Goal: Task Accomplishment & Management: Manage account settings

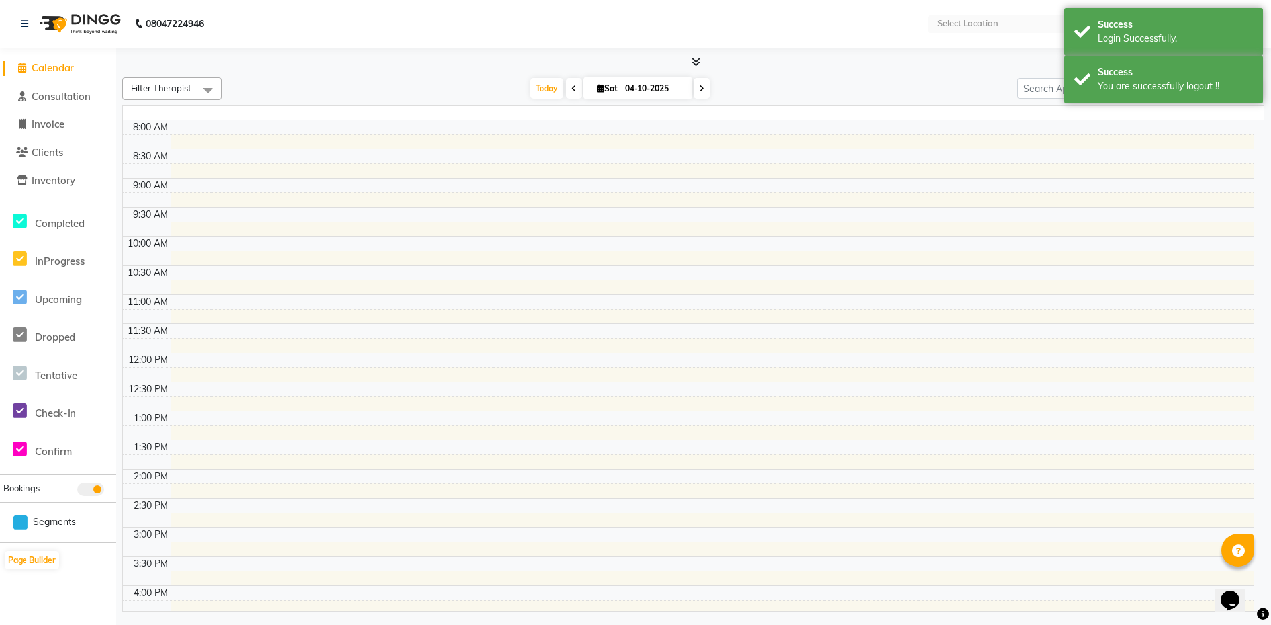
select select "en"
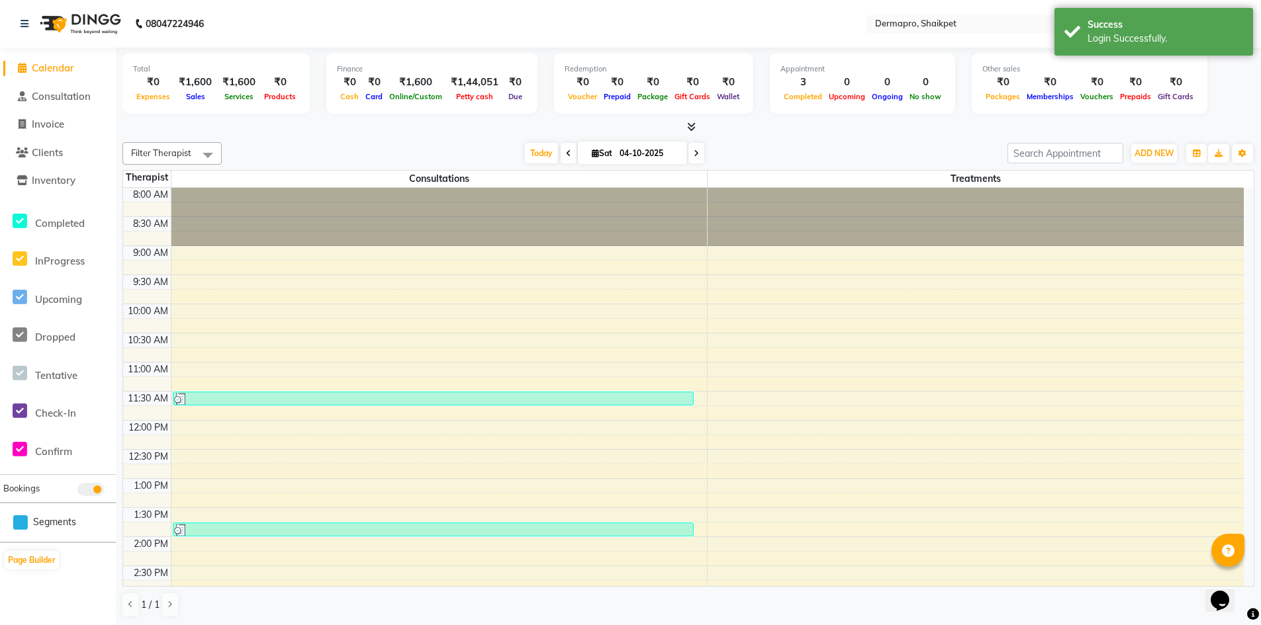
click at [695, 152] on icon at bounding box center [696, 154] width 5 height 8
type input "05-10-2025"
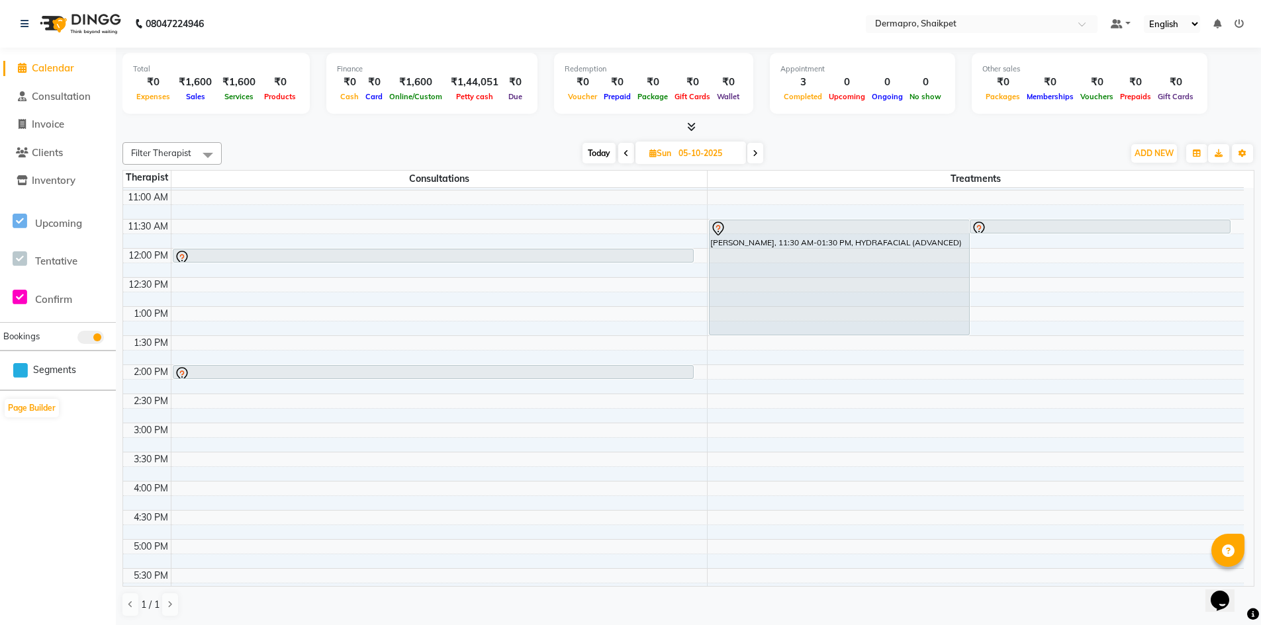
scroll to position [168, 0]
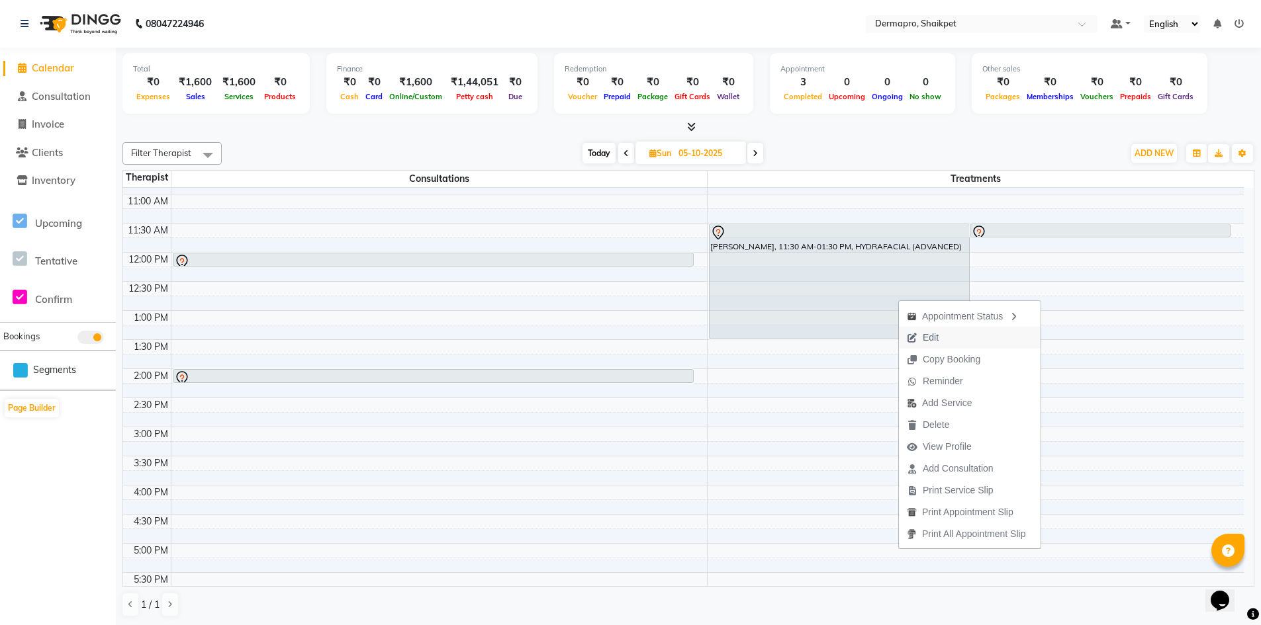
click at [957, 336] on button "Edit" at bounding box center [970, 338] width 142 height 22
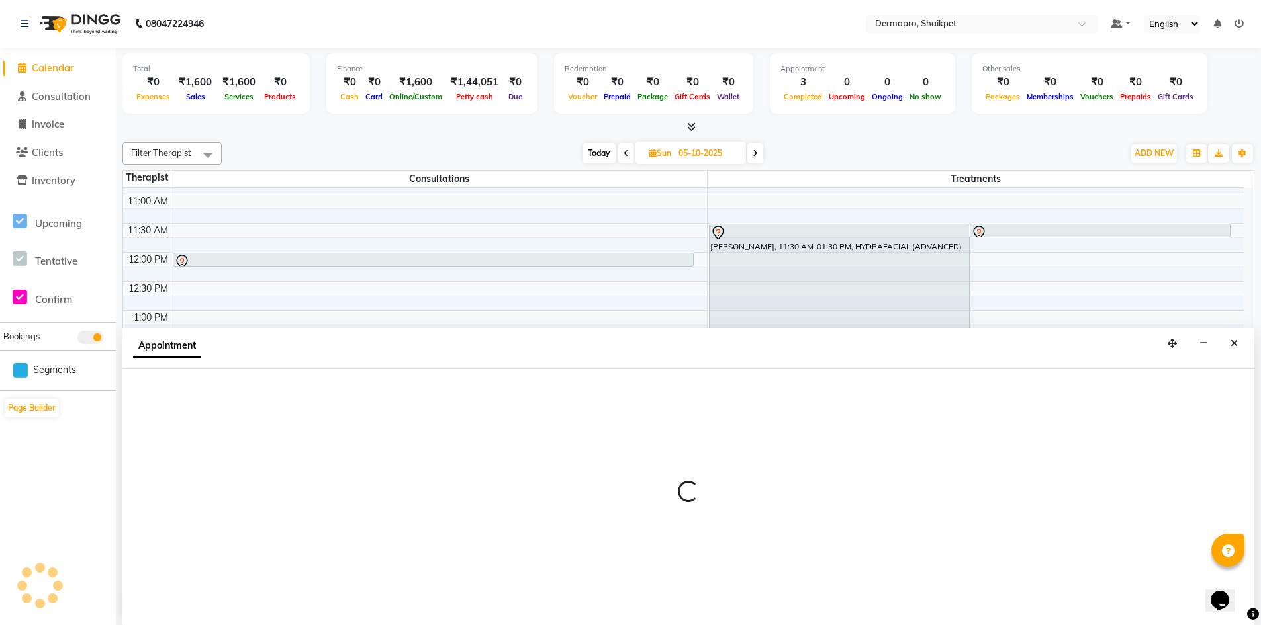
scroll to position [1, 0]
select select "tentative"
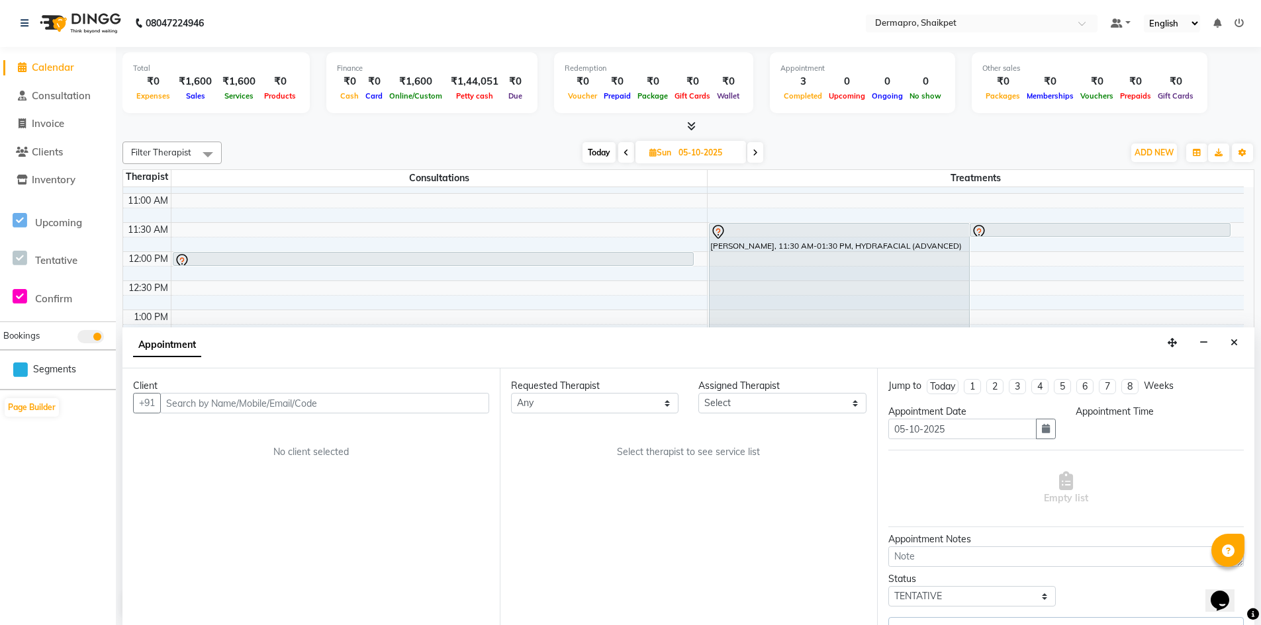
scroll to position [358, 0]
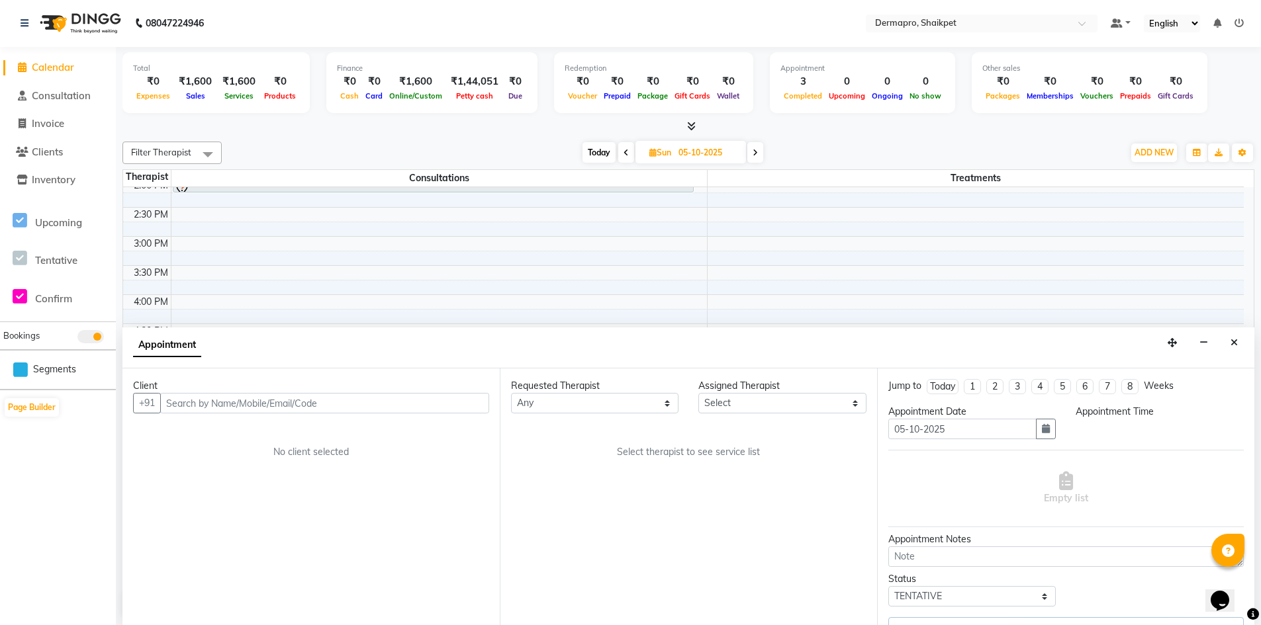
select select "43027"
select select "690"
select select "2920"
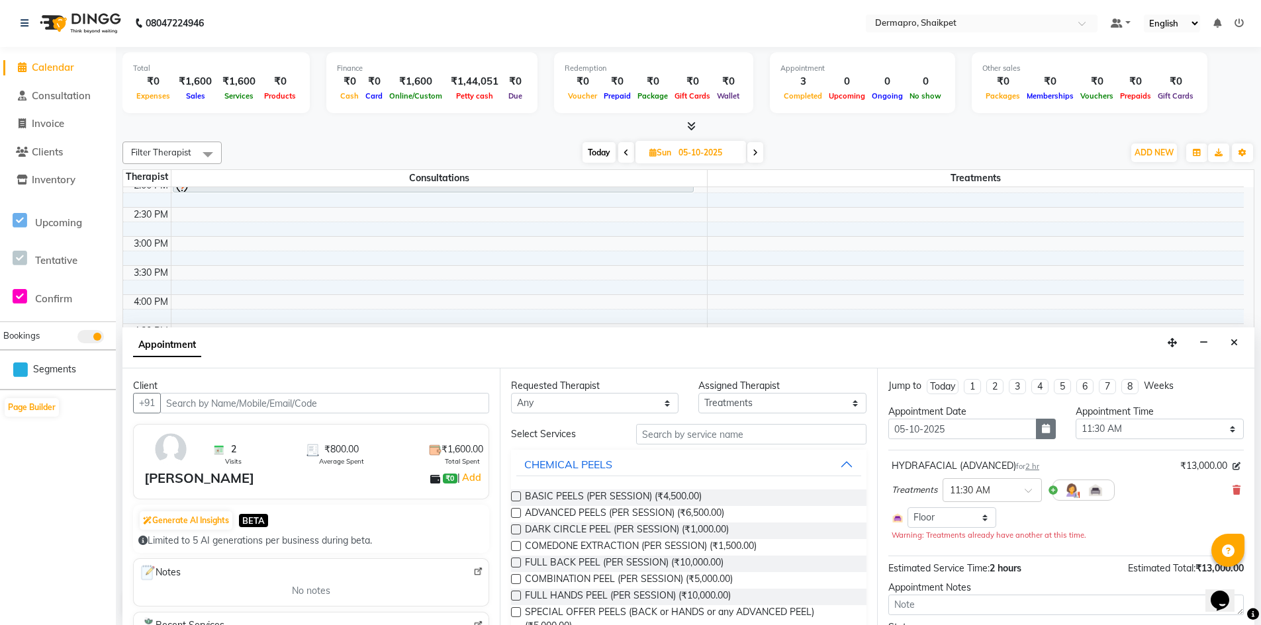
click at [1042, 428] on icon "button" at bounding box center [1046, 428] width 8 height 9
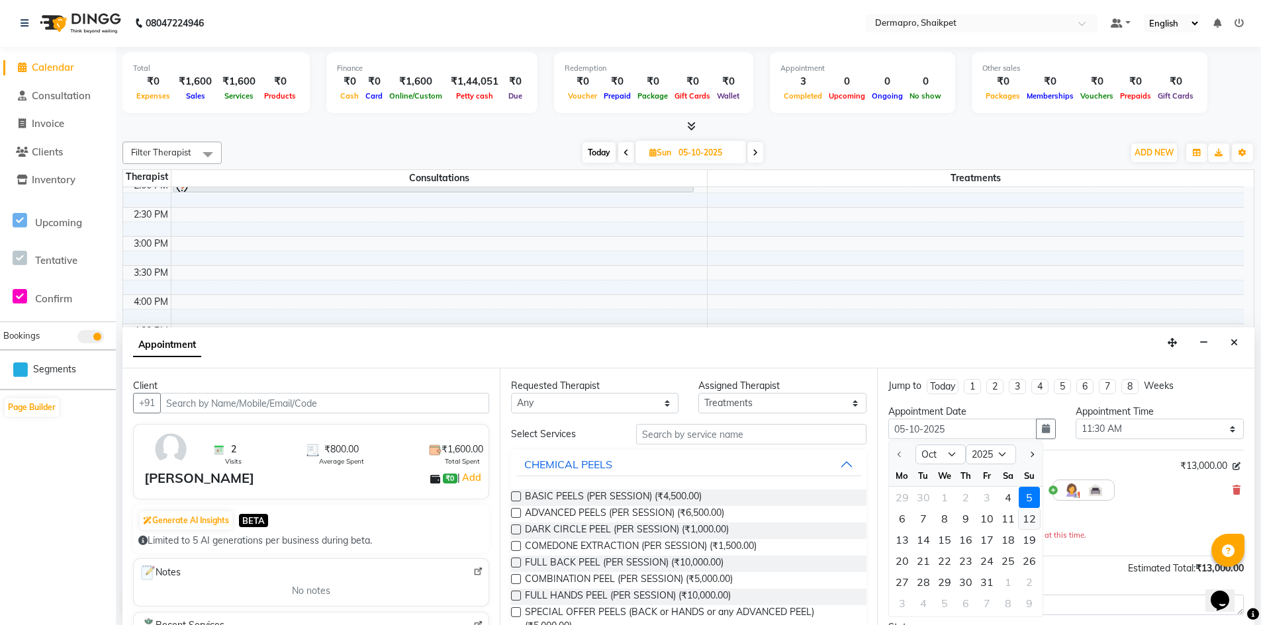
click at [1033, 516] on div "12" at bounding box center [1028, 518] width 21 height 21
type input "[DATE]"
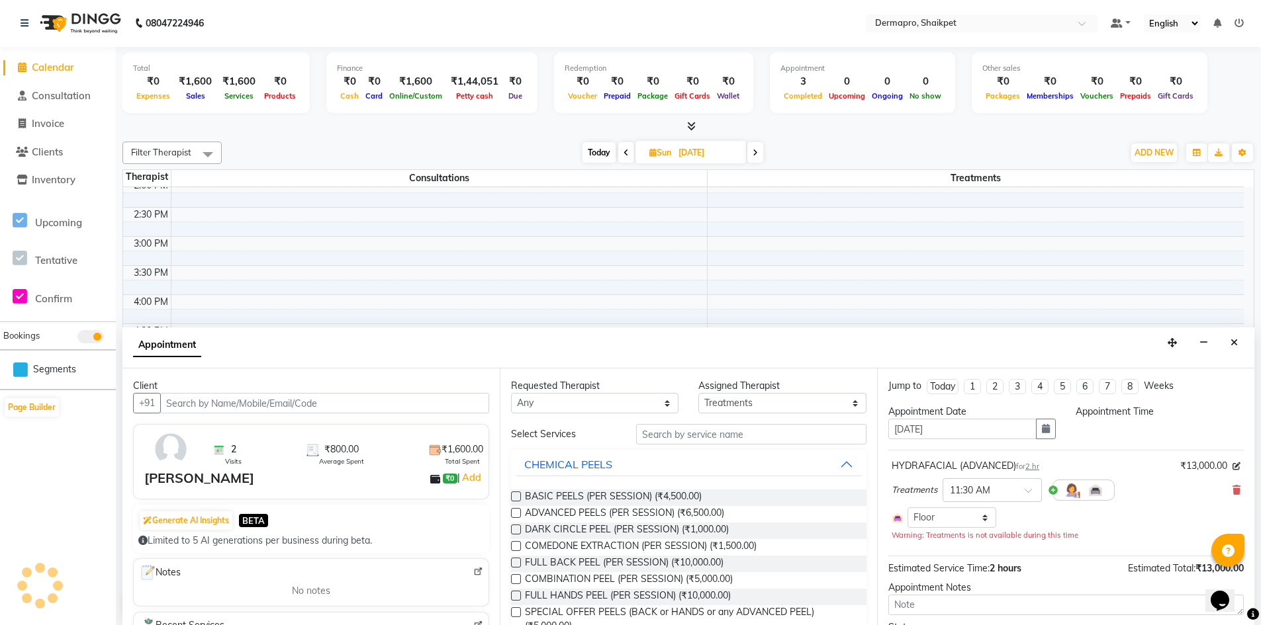
scroll to position [0, 0]
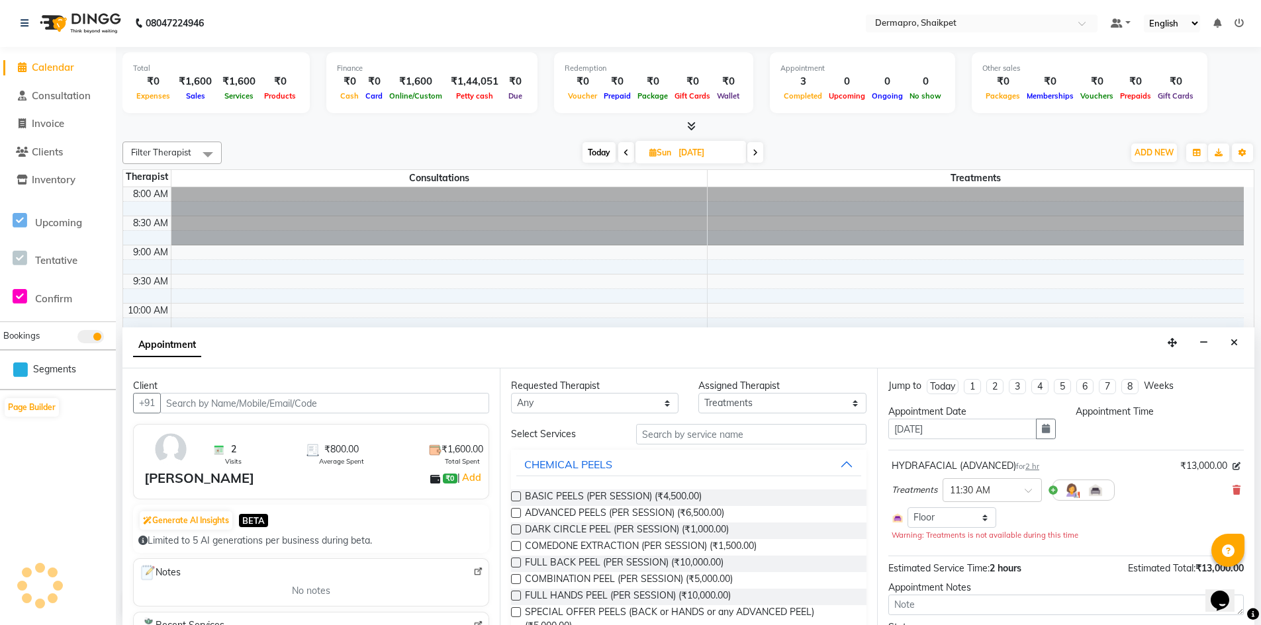
select select "690"
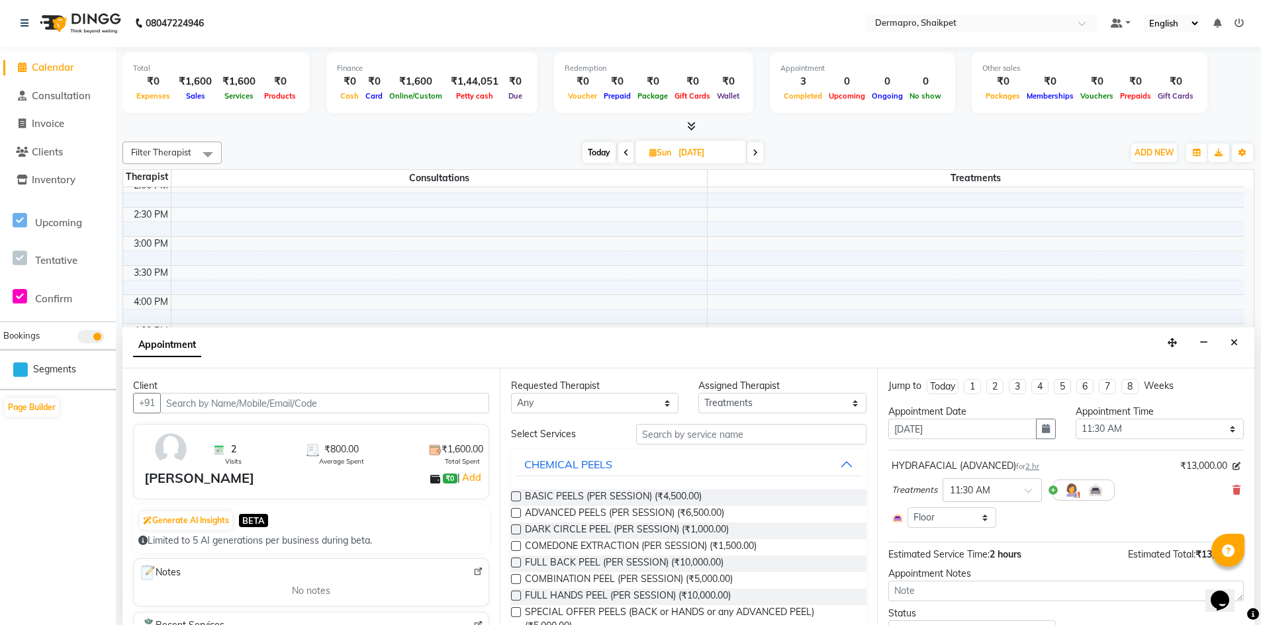
scroll to position [61, 0]
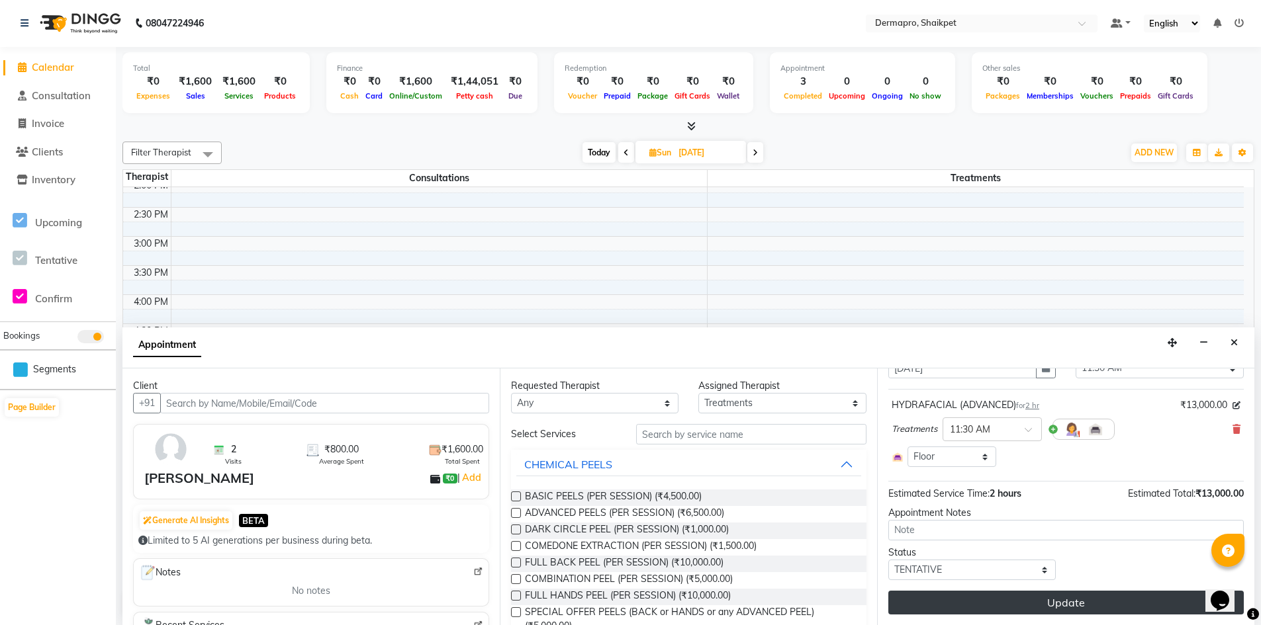
click at [1089, 596] on button "Update" at bounding box center [1065, 603] width 355 height 24
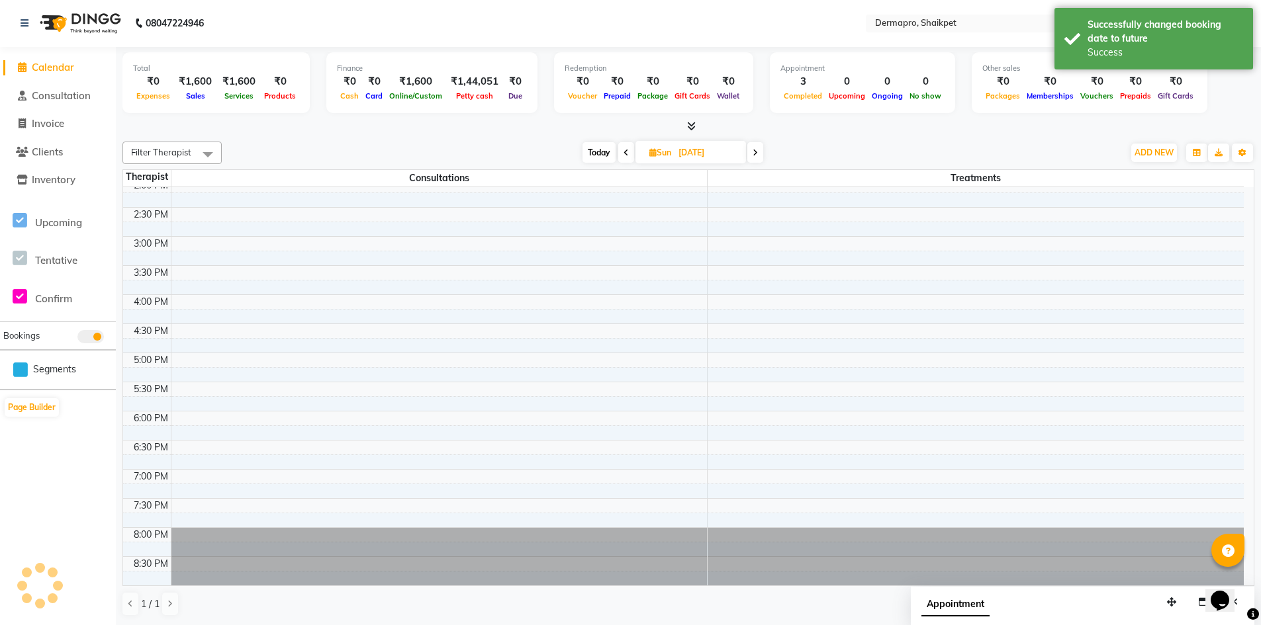
scroll to position [0, 0]
drag, startPoint x: 999, startPoint y: 354, endPoint x: 923, endPoint y: 355, distance: 76.8
click at [923, 355] on div "8:00 AM 8:30 AM 9:00 AM 9:30 AM 10:00 AM 10:30 AM 11:00 AM 11:30 AM 12:00 PM 12…" at bounding box center [683, 208] width 1120 height 756
select select "43027"
select select "1020"
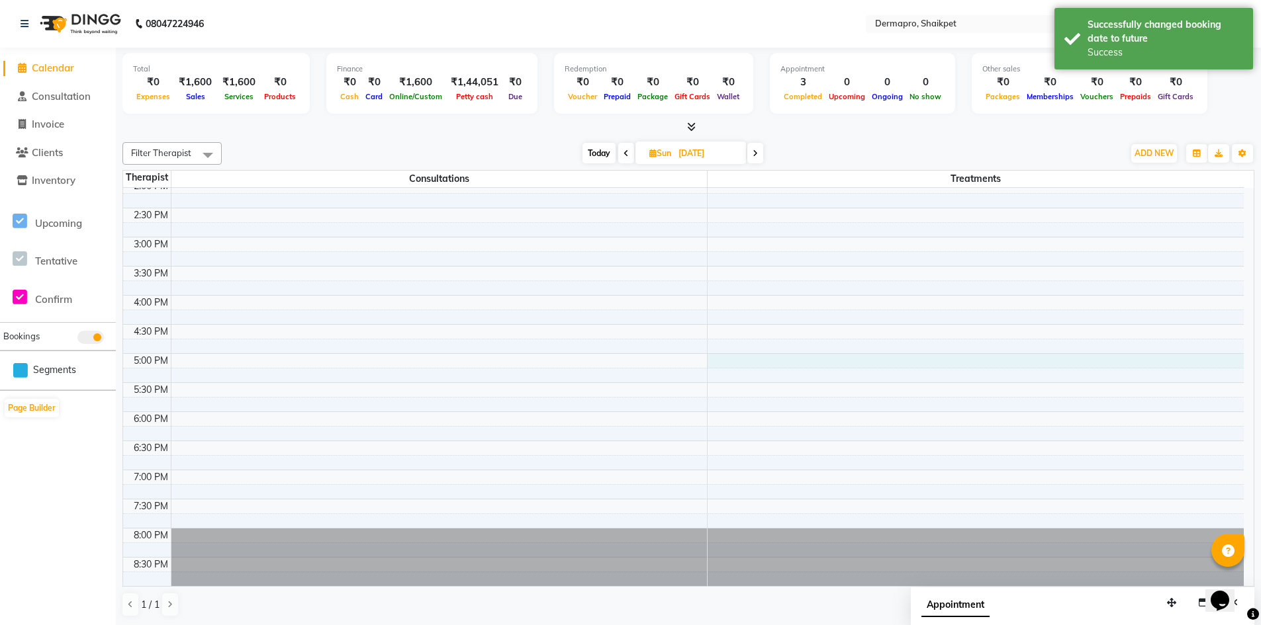
select select "tentative"
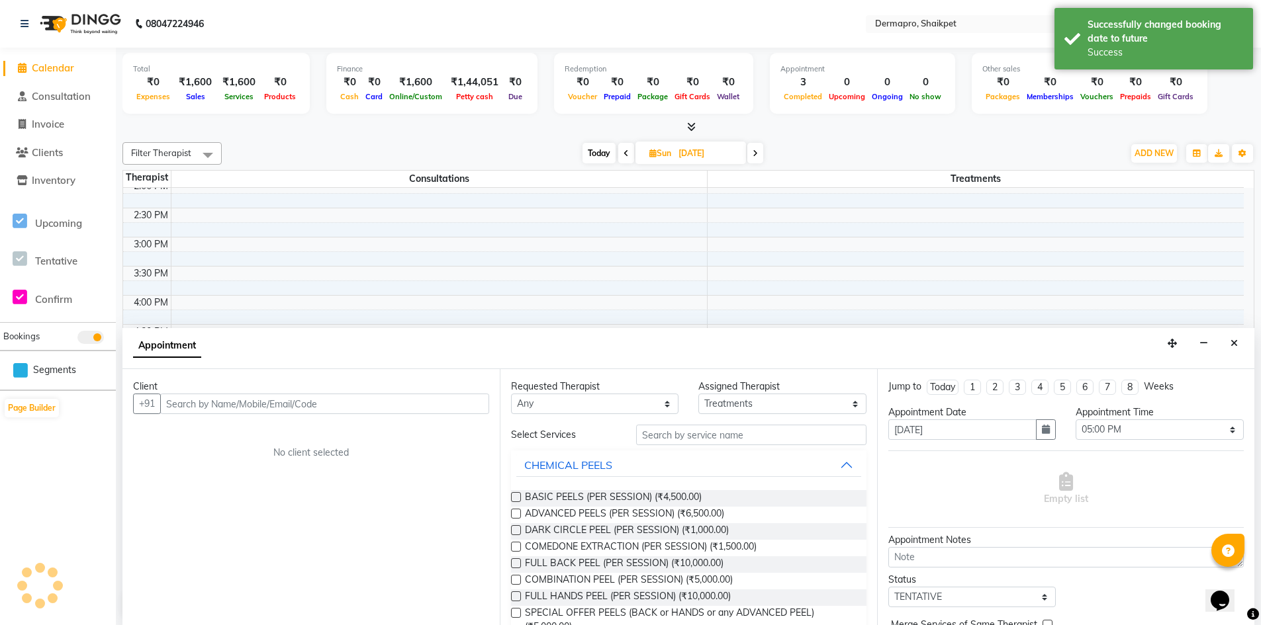
scroll to position [1, 0]
click at [1234, 338] on icon "Close" at bounding box center [1233, 342] width 7 height 9
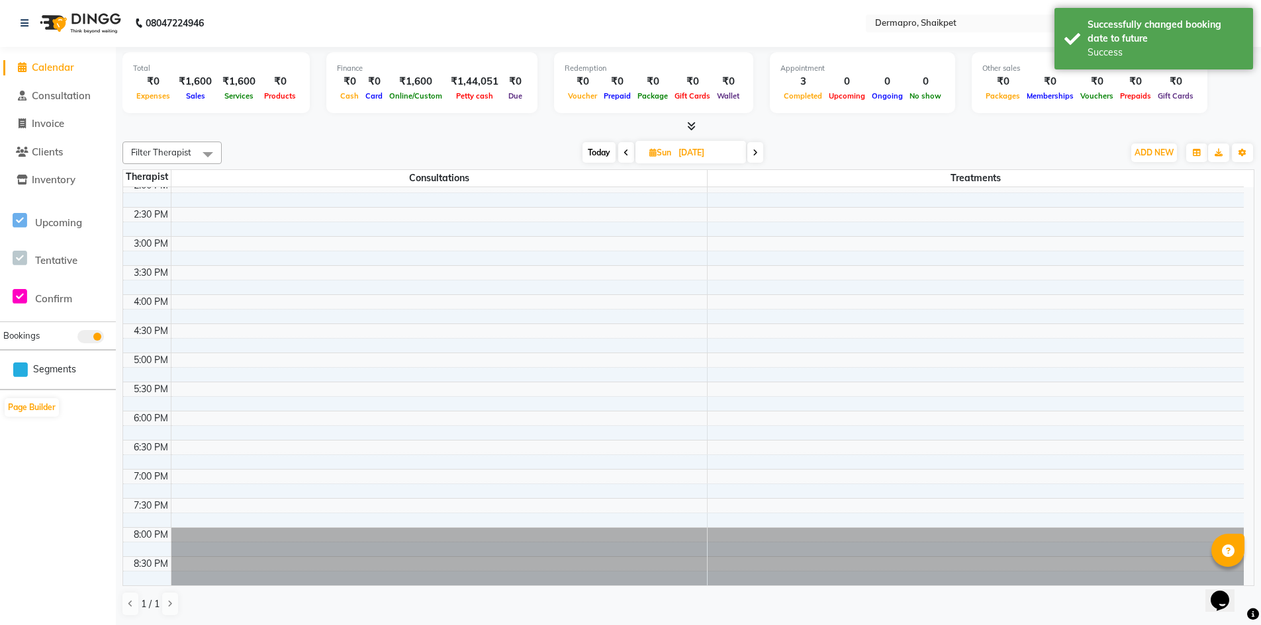
click at [656, 152] on span "Sun" at bounding box center [660, 153] width 28 height 10
select select "10"
select select "2025"
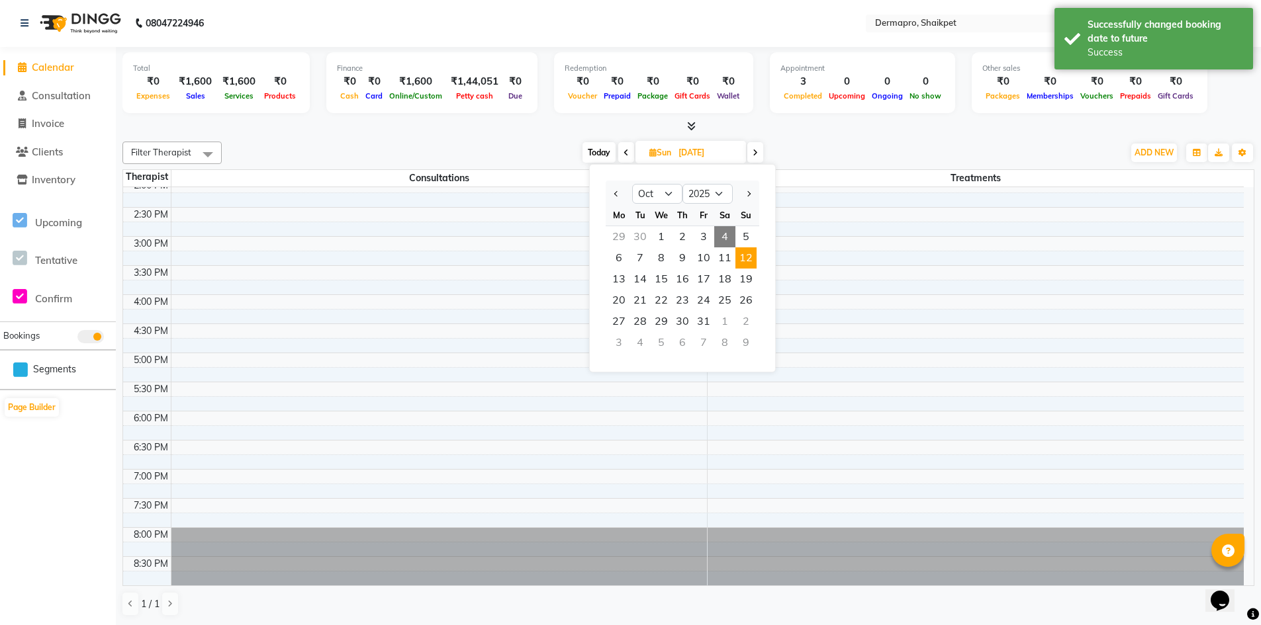
click at [727, 232] on span "4" at bounding box center [724, 236] width 21 height 21
type input "04-10-2025"
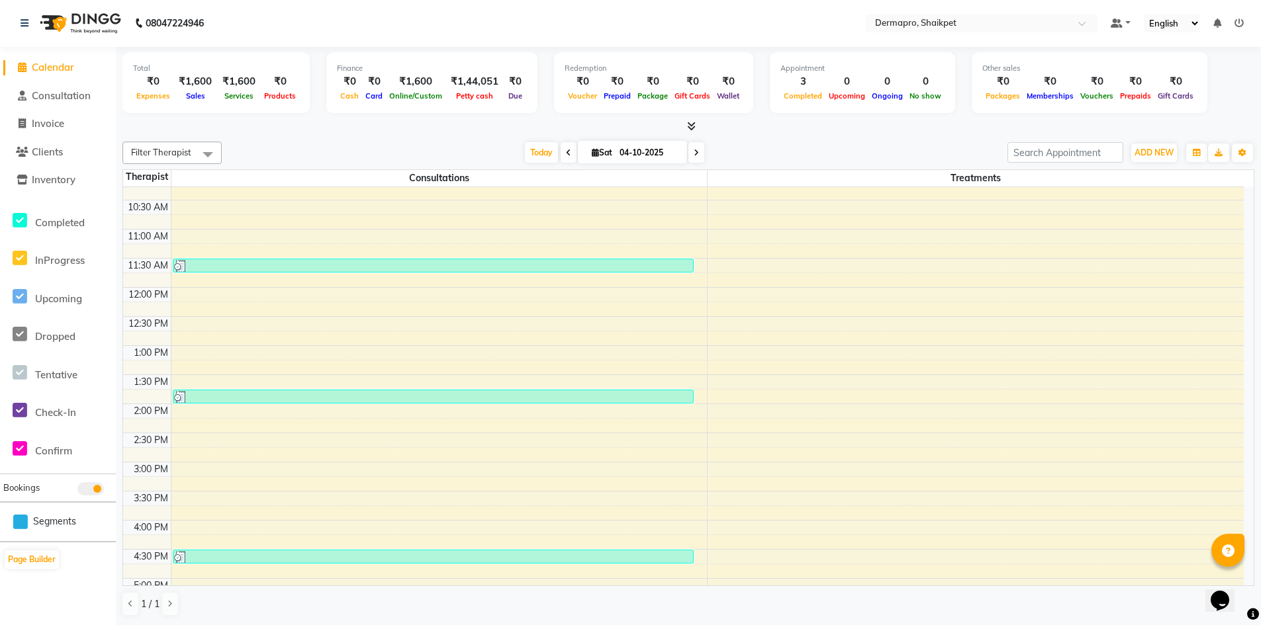
scroll to position [120, 0]
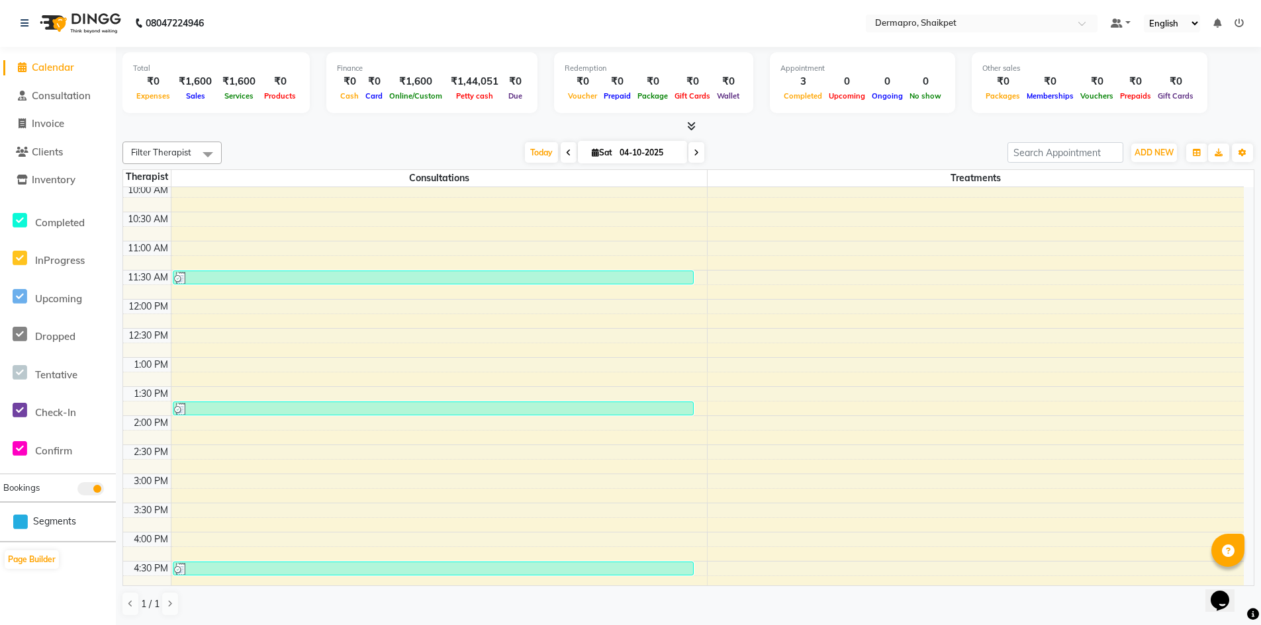
click at [592, 151] on icon at bounding box center [595, 152] width 7 height 9
select select "10"
select select "2025"
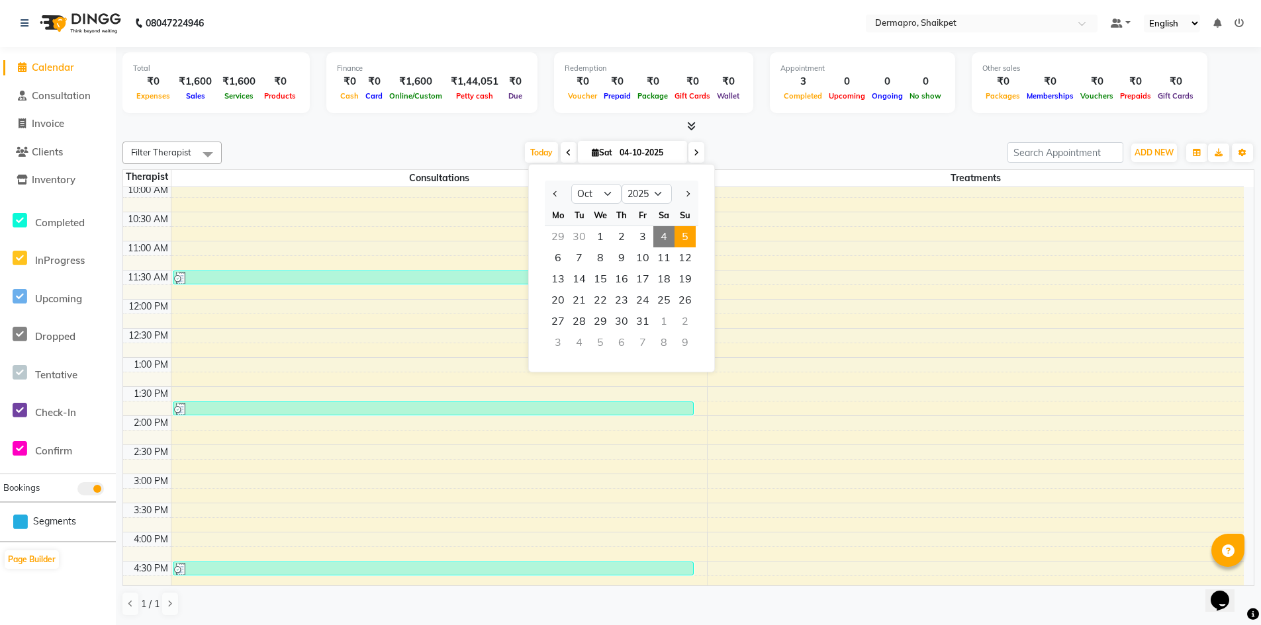
click at [683, 236] on span "5" at bounding box center [684, 236] width 21 height 21
type input "05-10-2025"
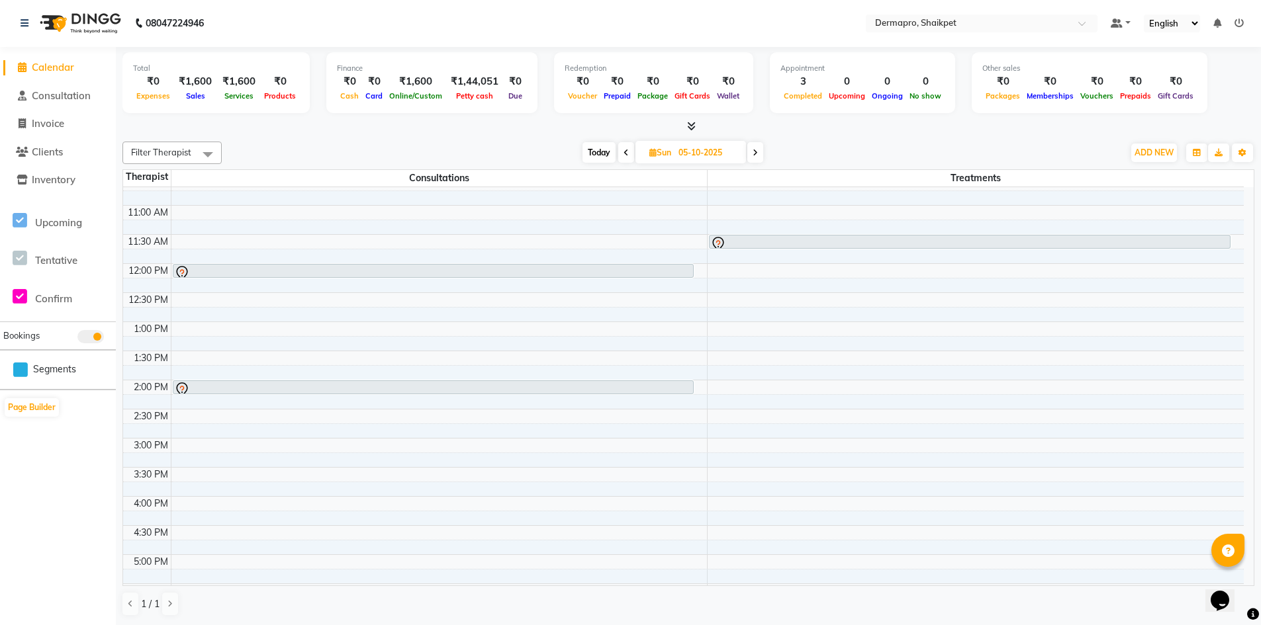
scroll to position [154, 0]
